Goal: Navigation & Orientation: Understand site structure

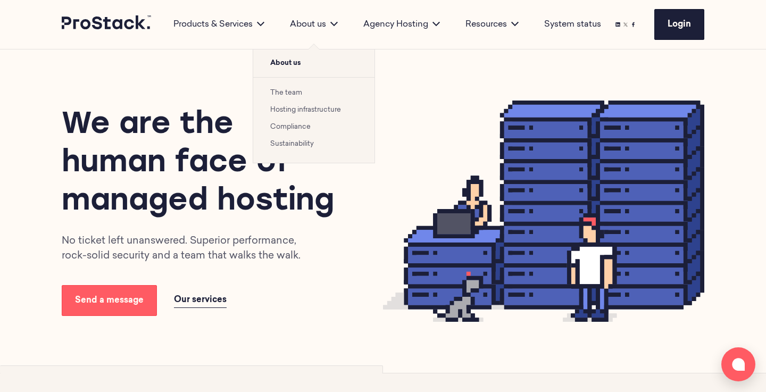
click at [283, 86] on ul "The team Hosting infrastructure Compliance Sustainability" at bounding box center [313, 120] width 121 height 86
click at [281, 92] on link "The team" at bounding box center [286, 92] width 32 height 7
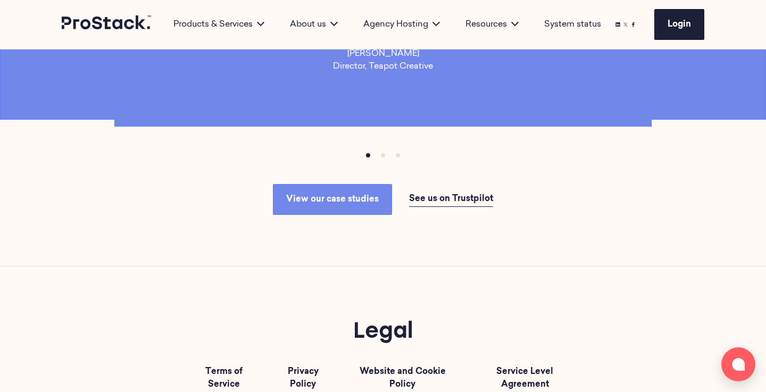
scroll to position [3150, 0]
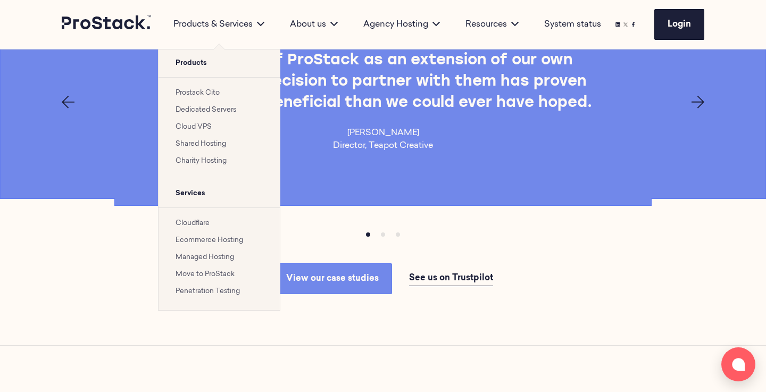
click at [192, 95] on link "Prostack Cito" at bounding box center [198, 92] width 44 height 7
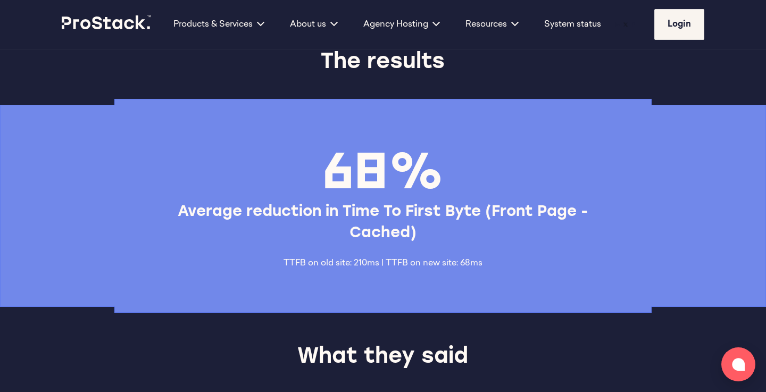
scroll to position [2545, 0]
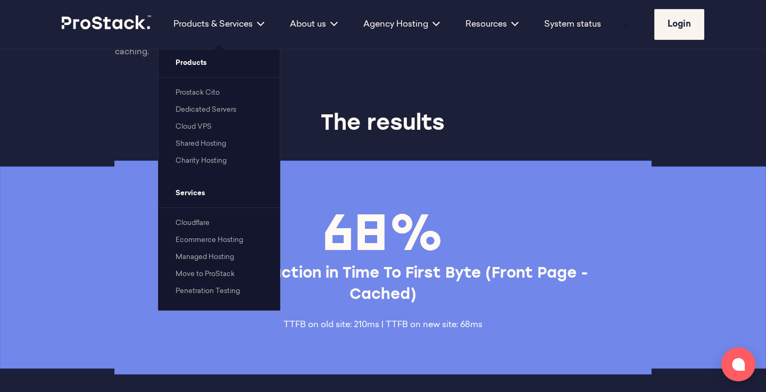
click at [196, 106] on li "Dedicated Servers" at bounding box center [219, 109] width 87 height 13
click at [195, 110] on link "Dedicated Servers" at bounding box center [206, 109] width 61 height 7
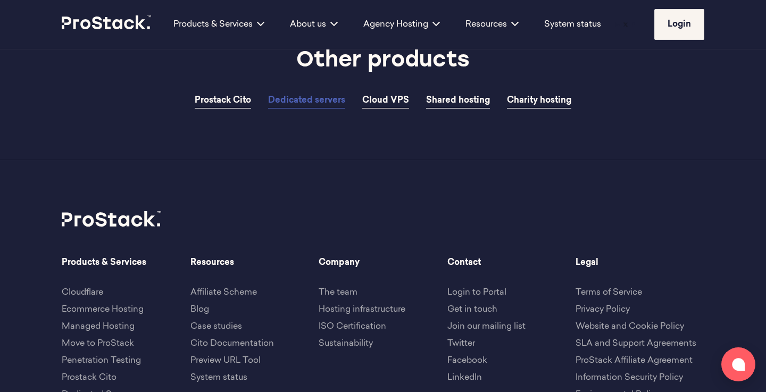
scroll to position [2073, 0]
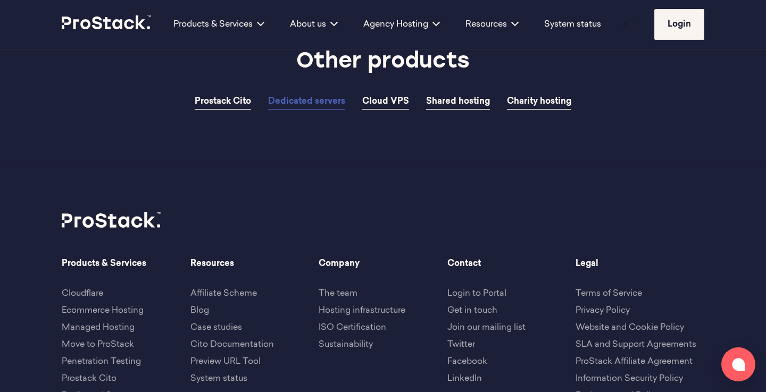
click at [382, 104] on span "Cloud VPS" at bounding box center [385, 101] width 47 height 9
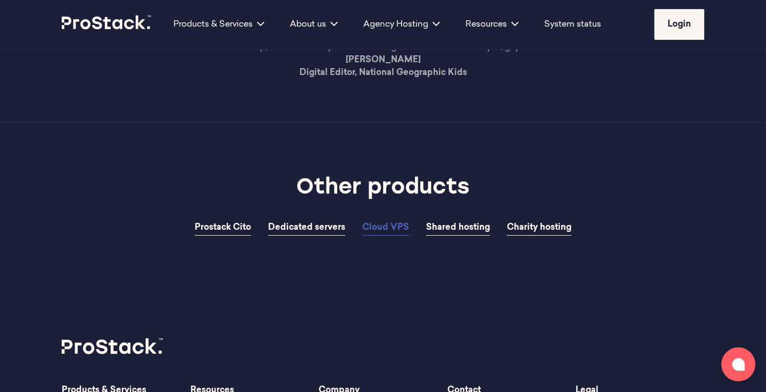
scroll to position [1902, 0]
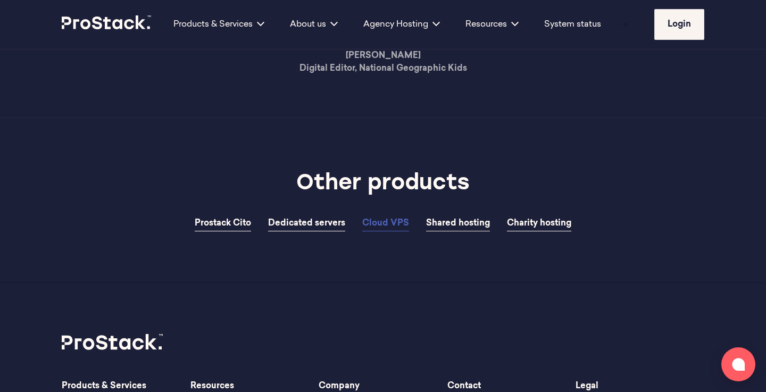
click at [437, 222] on span "Shared hosting" at bounding box center [458, 223] width 64 height 9
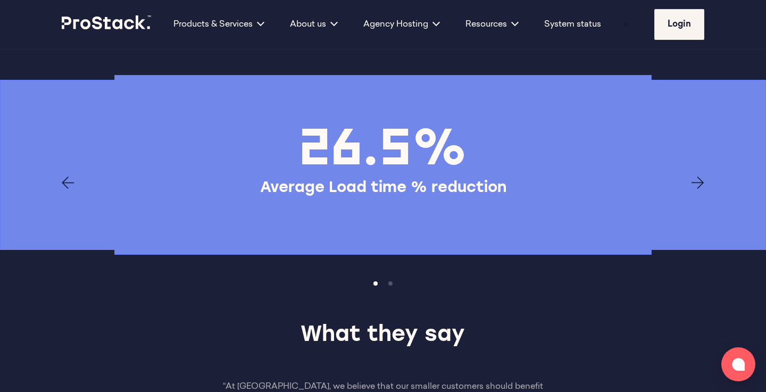
scroll to position [1472, 0]
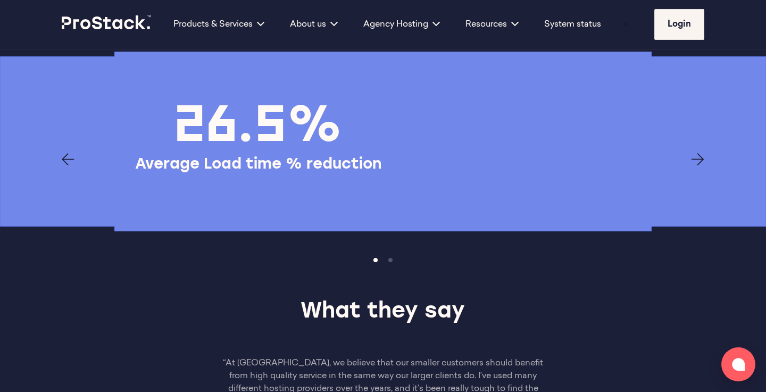
drag, startPoint x: 344, startPoint y: 141, endPoint x: 276, endPoint y: 159, distance: 70.8
click at [273, 158] on div "26.5% Average Load time % reduction 45% Overall monthly cost % reduction" at bounding box center [383, 160] width 766 height 216
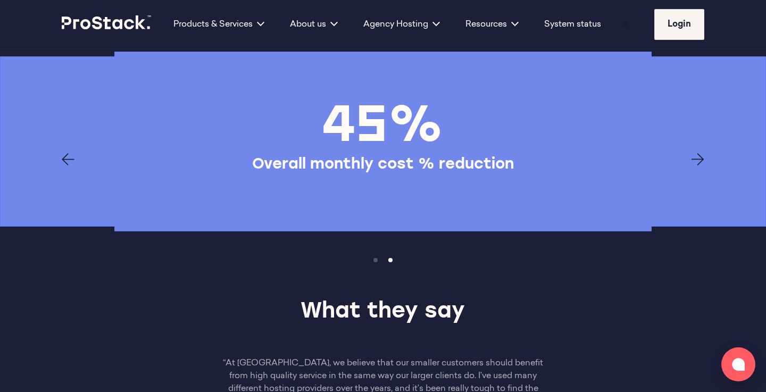
click at [444, 330] on div "What they say" at bounding box center [383, 312] width 766 height 89
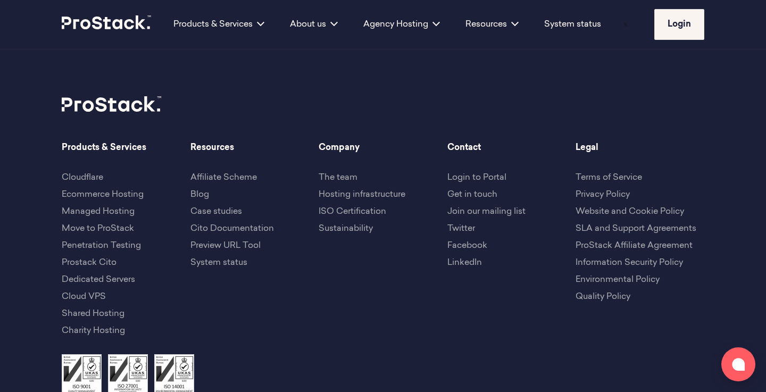
scroll to position [2131, 0]
click at [342, 227] on link "Sustainability" at bounding box center [346, 229] width 54 height 9
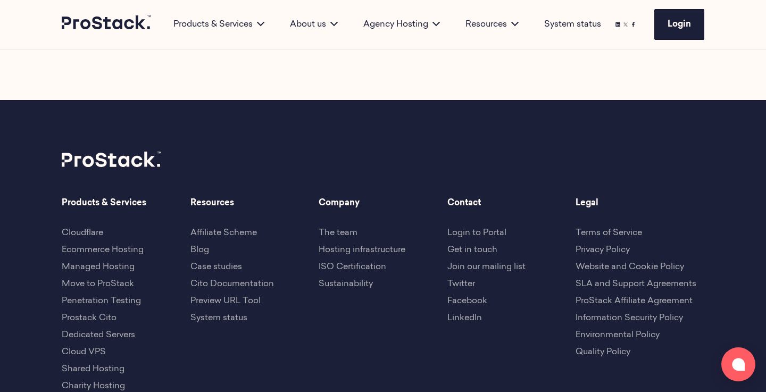
scroll to position [1859, 0]
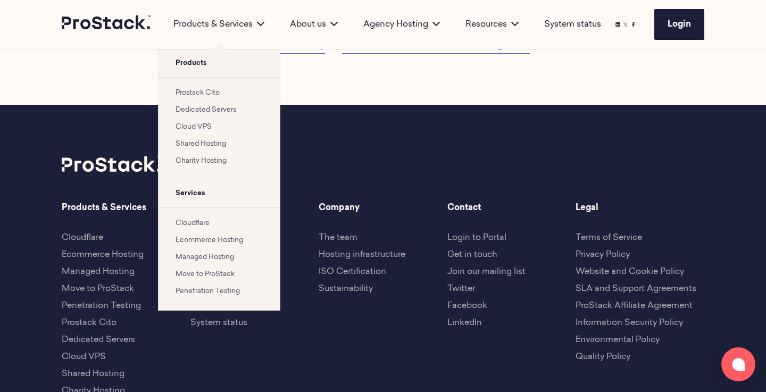
click at [203, 91] on link "Prostack Cito" at bounding box center [198, 92] width 44 height 7
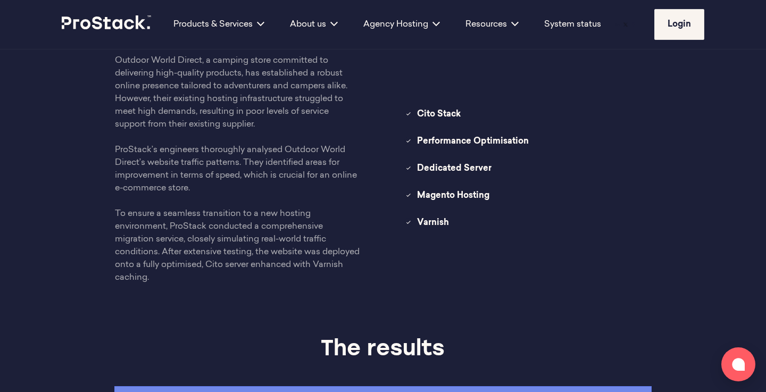
scroll to position [2312, 0]
